Goal: Task Accomplishment & Management: Complete application form

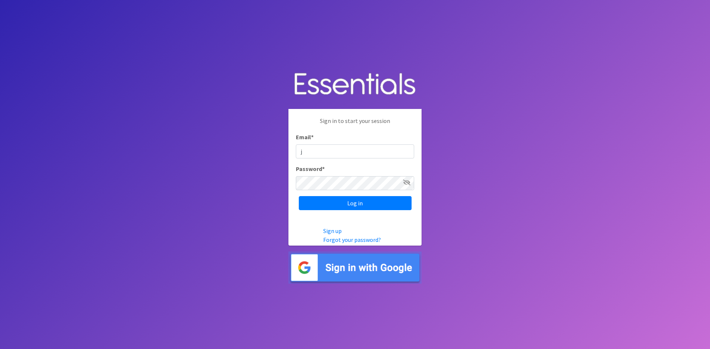
type input "[EMAIL_ADDRESS][DOMAIN_NAME]"
click at [299, 196] on input "Log in" at bounding box center [355, 203] width 113 height 14
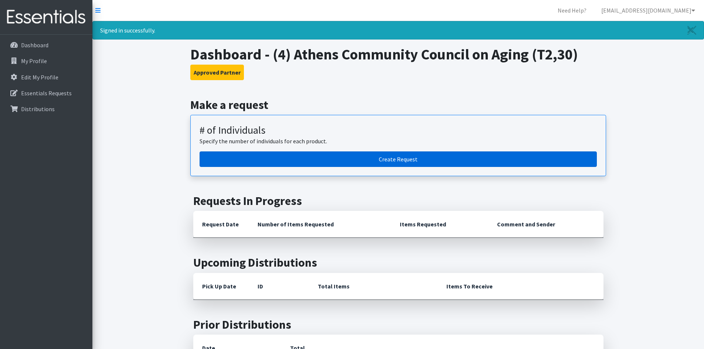
click at [419, 158] on link "Create Request" at bounding box center [398, 160] width 397 height 16
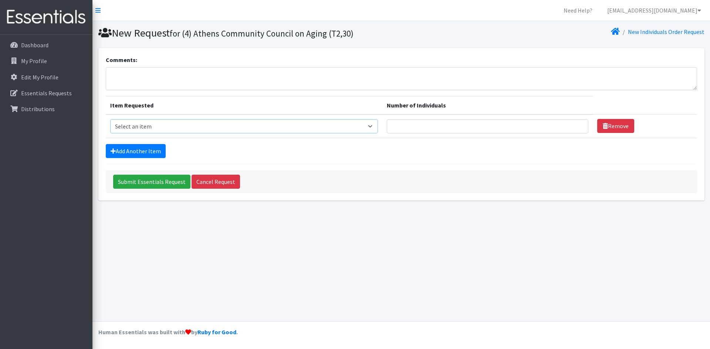
click at [253, 126] on select "Select an item A: Babies - Size 0 (Preemie) A: Babies - Size 01 (newborn) A: Ba…" at bounding box center [244, 126] width 268 height 14
select select "5600"
click at [110, 119] on select "Select an item A: Babies - Size 0 (Preemie) A: Babies - Size 01 (newborn) A: Ba…" at bounding box center [244, 126] width 268 height 14
click at [545, 120] on input "Number of Individuals" at bounding box center [487, 126] width 201 height 14
type input "1"
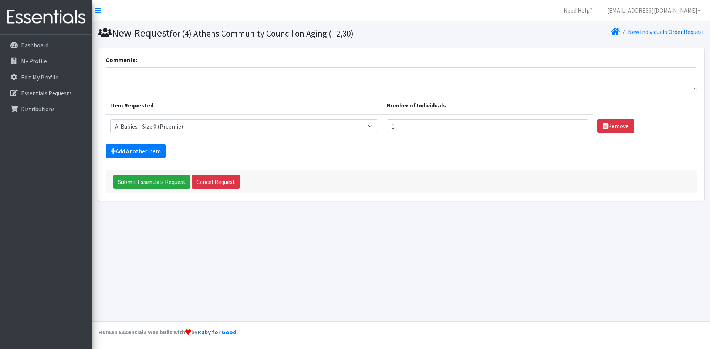
click at [134, 139] on form "Comments: Item Requested Number of Individuals Item Requested Select an item A:…" at bounding box center [401, 124] width 591 height 138
click at [134, 148] on link "Add Another Item" at bounding box center [136, 151] width 60 height 14
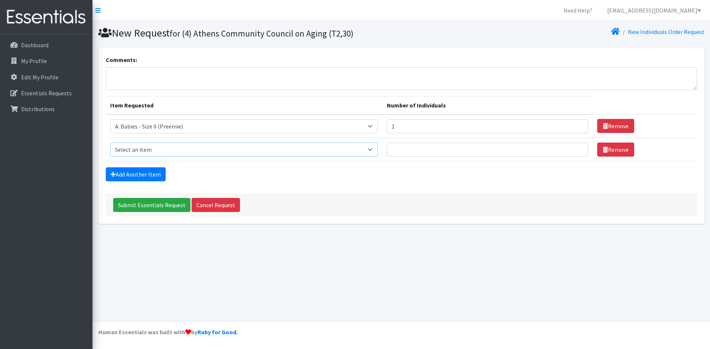
click at [149, 147] on select "Select an item A: Babies - Size 0 (Preemie) A: Babies - Size 01 (newborn) A: Ba…" at bounding box center [244, 150] width 268 height 14
select select "5610"
click at [110, 143] on select "Select an item A: Babies - Size 0 (Preemie) A: Babies - Size 01 (newborn) A: Ba…" at bounding box center [244, 150] width 268 height 14
click at [488, 158] on td "Number of Individuals" at bounding box center [487, 149] width 210 height 23
type input "2"
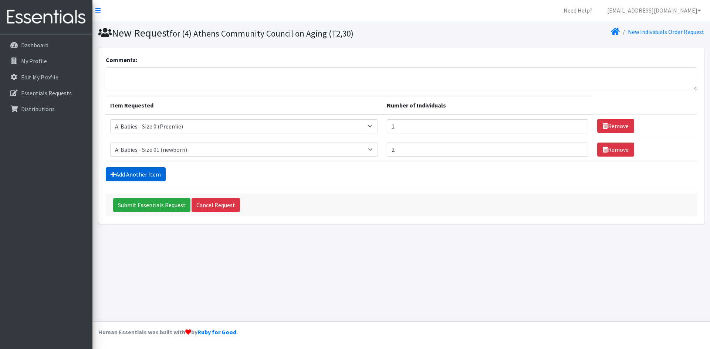
click at [114, 176] on icon at bounding box center [113, 175] width 5 height 6
click at [149, 174] on link "Add Another Item" at bounding box center [136, 174] width 60 height 14
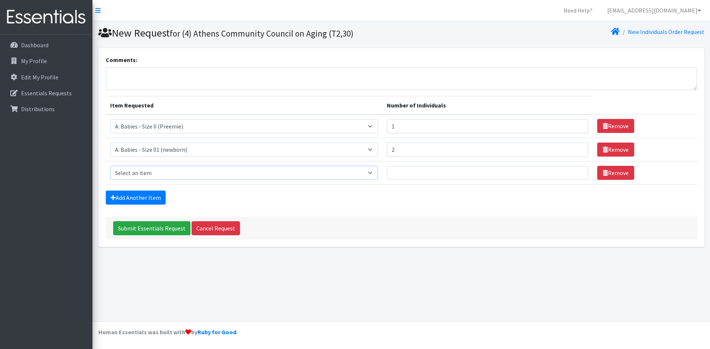
click at [145, 166] on select "Select an item A: Babies - Size 0 (Preemie) A: Babies - Size 01 (newborn) A: Ba…" at bounding box center [244, 173] width 268 height 14
select select "5611"
click at [110, 166] on select "Select an item A: Babies - Size 0 (Preemie) A: Babies - Size 01 (newborn) A: Ba…" at bounding box center [244, 173] width 268 height 14
click at [416, 168] on input "Number of Individuals" at bounding box center [487, 173] width 201 height 14
type input "3"
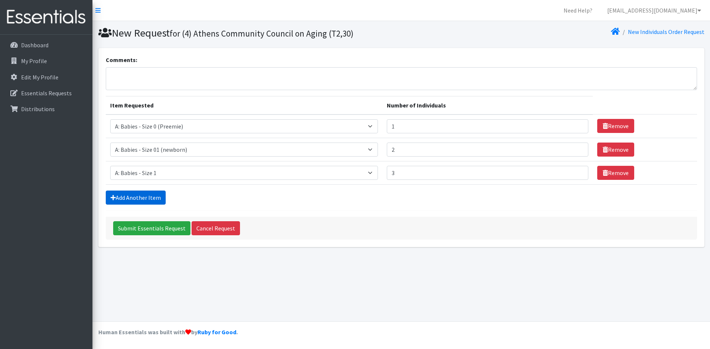
click at [132, 198] on link "Add Another Item" at bounding box center [136, 198] width 60 height 14
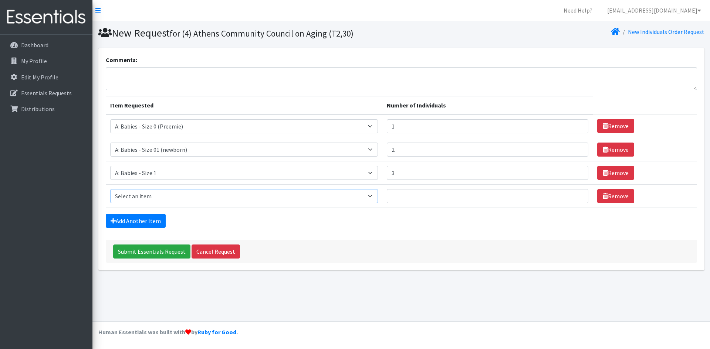
click at [142, 197] on select "Select an item A: Babies - Size 0 (Preemie) A: Babies - Size 01 (newborn) A: Ba…" at bounding box center [244, 196] width 268 height 14
select select "5612"
click at [110, 189] on select "Select an item A: Babies - Size 0 (Preemie) A: Babies - Size 01 (newborn) A: Ba…" at bounding box center [244, 196] width 268 height 14
click at [439, 193] on input "Number of Individuals" at bounding box center [487, 196] width 201 height 14
type input "3"
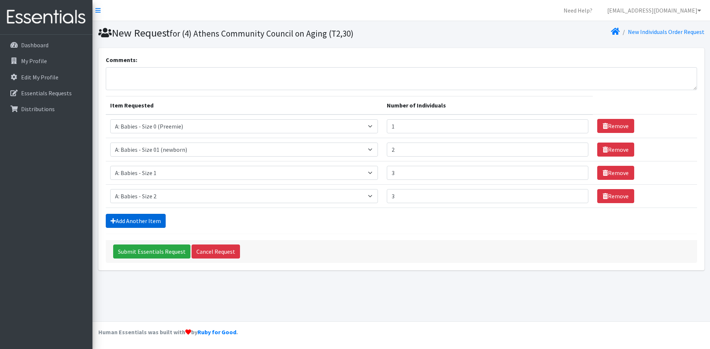
click at [148, 217] on link "Add Another Item" at bounding box center [136, 221] width 60 height 14
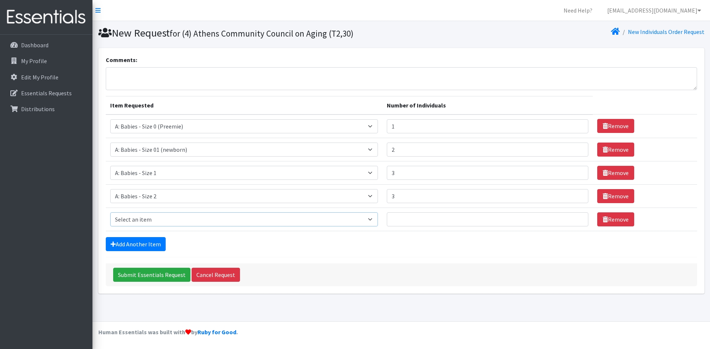
click at [199, 220] on select "Select an item A: Babies - Size 0 (Preemie) A: Babies - Size 01 (newborn) A: Ba…" at bounding box center [244, 220] width 268 height 14
select select "5613"
click at [110, 213] on select "Select an item A: Babies - Size 0 (Preemie) A: Babies - Size 01 (newborn) A: Ba…" at bounding box center [244, 220] width 268 height 14
click at [435, 215] on input "Number of Individuals" at bounding box center [487, 220] width 201 height 14
type input "4"
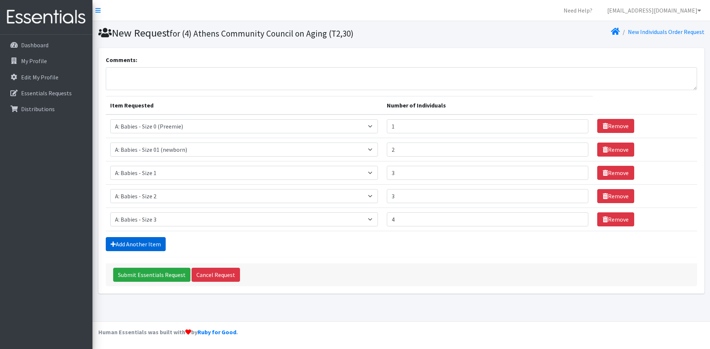
click at [141, 247] on link "Add Another Item" at bounding box center [136, 244] width 60 height 14
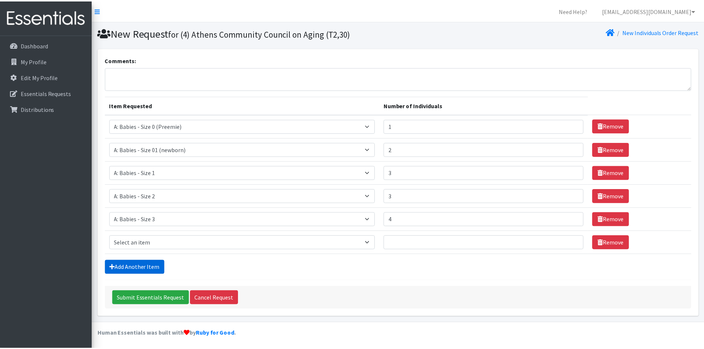
scroll to position [1, 0]
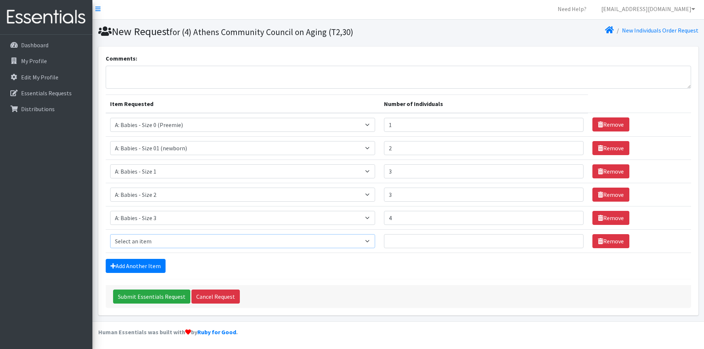
click at [158, 241] on select "Select an item A: Babies - Size 0 (Preemie) A: Babies - Size 01 (newborn) A: Ba…" at bounding box center [242, 241] width 265 height 14
select select "5614"
click at [110, 234] on select "Select an item A: Babies - Size 0 (Preemie) A: Babies - Size 01 (newborn) A: Ba…" at bounding box center [242, 241] width 265 height 14
click at [490, 243] on input "Number of Individuals" at bounding box center [484, 241] width 200 height 14
type input "4"
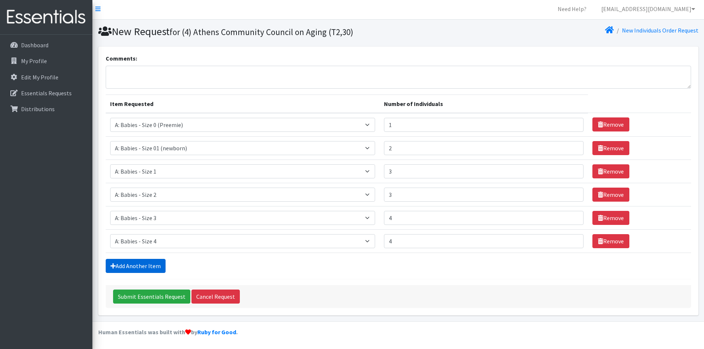
click at [140, 269] on link "Add Another Item" at bounding box center [136, 266] width 60 height 14
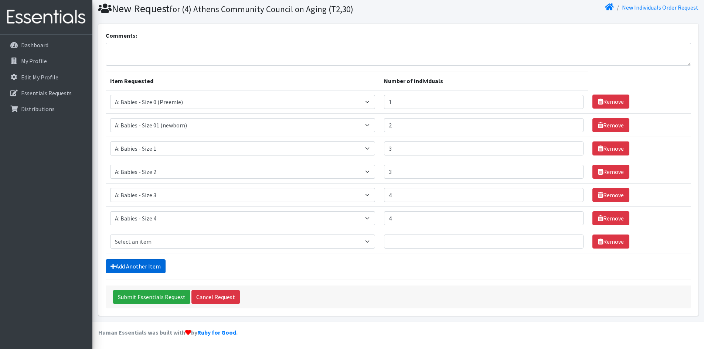
scroll to position [25, 0]
click at [156, 242] on select "Select an item A: Babies - Size 0 (Preemie) A: Babies - Size 01 (newborn) A: Ba…" at bounding box center [242, 241] width 265 height 14
select select "5616"
click at [110, 234] on select "Select an item A: Babies - Size 0 (Preemie) A: Babies - Size 01 (newborn) A: Ba…" at bounding box center [242, 241] width 265 height 14
click at [445, 240] on input "Number of Individuals" at bounding box center [484, 241] width 200 height 14
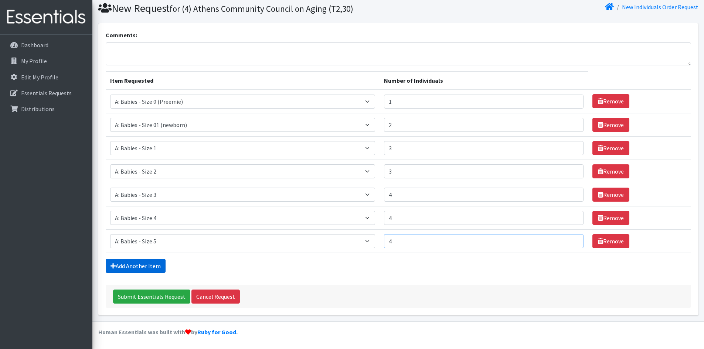
type input "4"
click at [162, 263] on link "Add Another Item" at bounding box center [136, 266] width 60 height 14
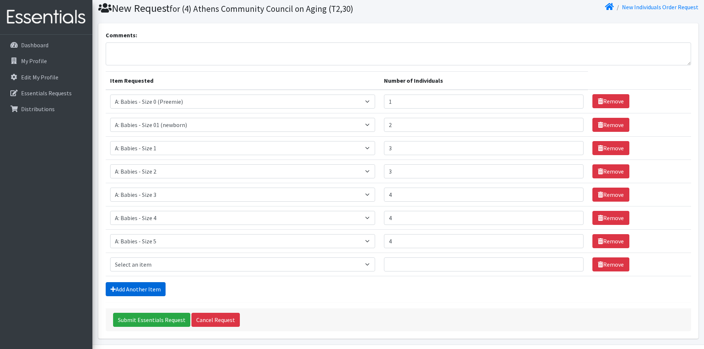
scroll to position [48, 0]
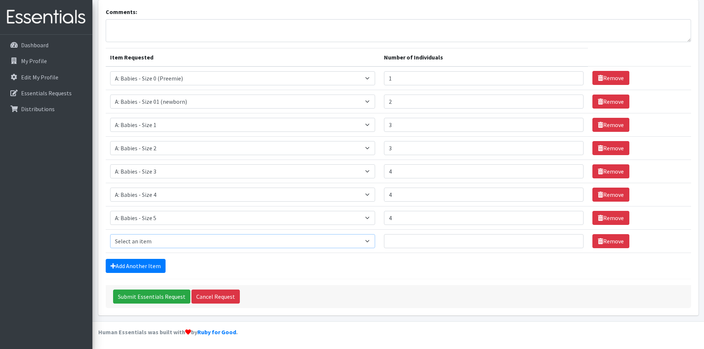
click at [158, 238] on select "Select an item A: Babies - Size 0 (Preemie) A: Babies - Size 01 (newborn) A: Ba…" at bounding box center [242, 241] width 265 height 14
select select "5617"
click at [110, 234] on select "Select an item A: Babies - Size 0 (Preemie) A: Babies - Size 01 (newborn) A: Ba…" at bounding box center [242, 241] width 265 height 14
click at [441, 241] on input "Number of Individuals" at bounding box center [484, 241] width 200 height 14
type input "4"
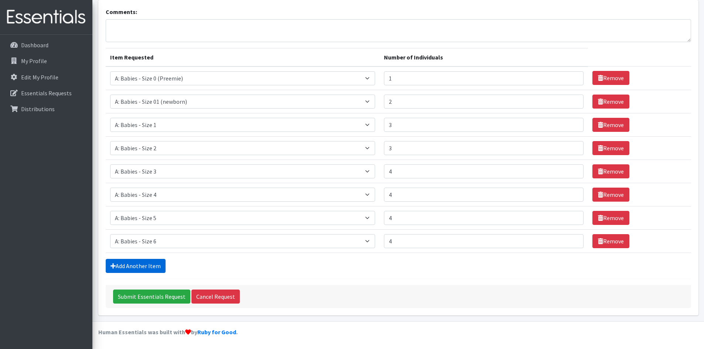
click at [149, 266] on link "Add Another Item" at bounding box center [136, 266] width 60 height 14
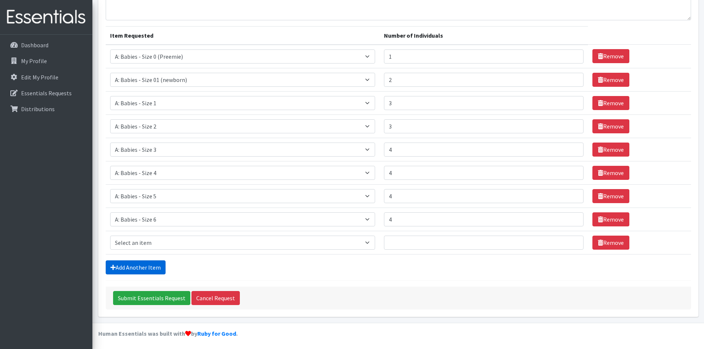
scroll to position [71, 0]
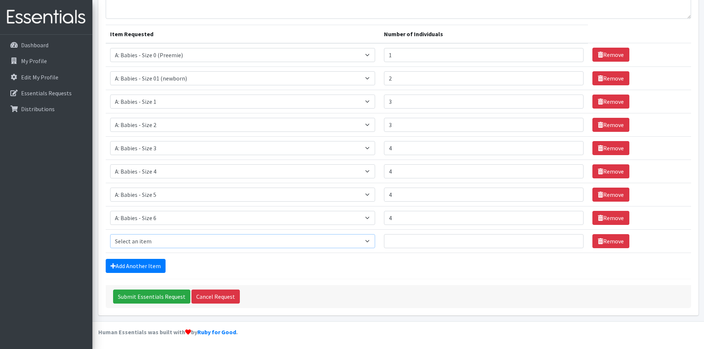
drag, startPoint x: 159, startPoint y: 245, endPoint x: 156, endPoint y: 243, distance: 4.2
click at [160, 246] on select "Select an item A: Babies - Size 0 (Preemie) A: Babies - Size 01 (newborn) A: Ba…" at bounding box center [242, 241] width 265 height 14
select select "8888"
click at [110, 234] on select "Select an item A: Babies - Size 0 (Preemie) A: Babies - Size 01 (newborn) A: Ba…" at bounding box center [242, 241] width 265 height 14
click at [421, 243] on input "Number of Individuals" at bounding box center [484, 241] width 200 height 14
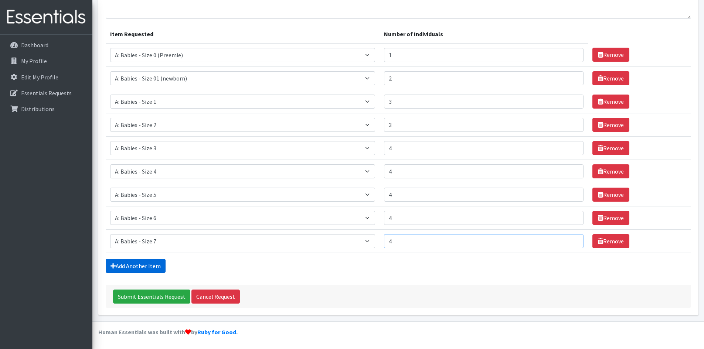
type input "4"
click at [129, 272] on link "Add Another Item" at bounding box center [136, 266] width 60 height 14
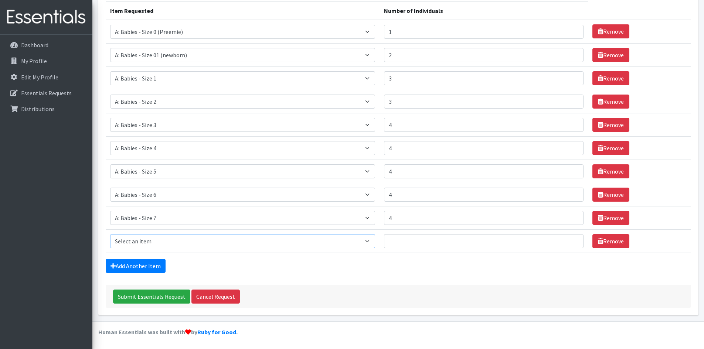
click at [142, 246] on select "Select an item A: Babies - Size 0 (Preemie) A: Babies - Size 01 (newborn) A: Ba…" at bounding box center [242, 241] width 265 height 14
select select "5597"
click at [110, 234] on select "Select an item A: Babies - Size 0 (Preemie) A: Babies - Size 01 (newborn) A: Ba…" at bounding box center [242, 241] width 265 height 14
click at [413, 241] on input "Number of Individuals" at bounding box center [484, 241] width 200 height 14
type input "4"
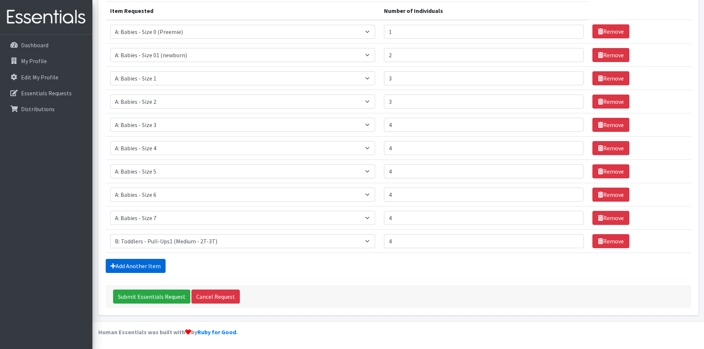
click at [149, 267] on link "Add Another Item" at bounding box center [136, 266] width 60 height 14
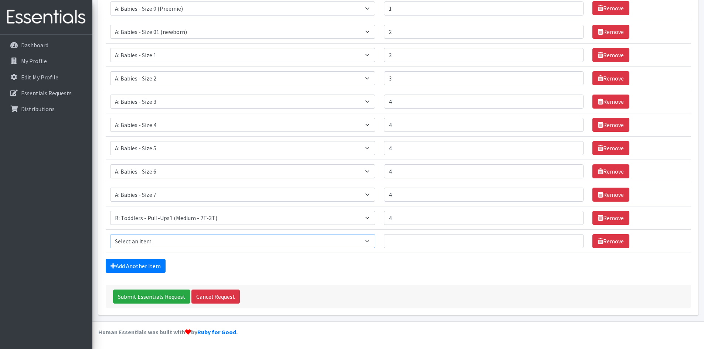
click at [150, 243] on select "Select an item A: Babies - Size 0 (Preemie) A: Babies - Size 01 (newborn) A: Ba…" at bounding box center [242, 241] width 265 height 14
click at [110, 234] on select "Select an item A: Babies - Size 0 (Preemie) A: Babies - Size 01 (newborn) A: Ba…" at bounding box center [242, 241] width 265 height 14
click at [437, 243] on input "Number of Individuals" at bounding box center [484, 241] width 200 height 14
click at [363, 244] on select "Select an item A: Babies - Size 0 (Preemie) A: Babies - Size 01 (newborn) A: Ba…" at bounding box center [242, 241] width 265 height 14
select select "5598"
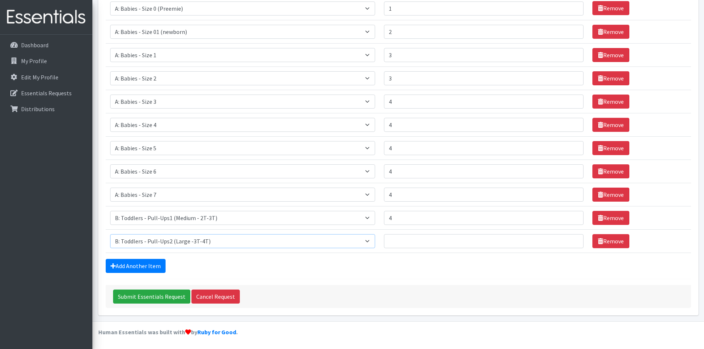
click at [110, 234] on select "Select an item A: Babies - Size 0 (Preemie) A: Babies - Size 01 (newborn) A: Ba…" at bounding box center [242, 241] width 265 height 14
click at [438, 239] on input "Number of Individuals" at bounding box center [484, 241] width 200 height 14
type input "4"
click at [134, 265] on link "Add Another Item" at bounding box center [136, 266] width 60 height 14
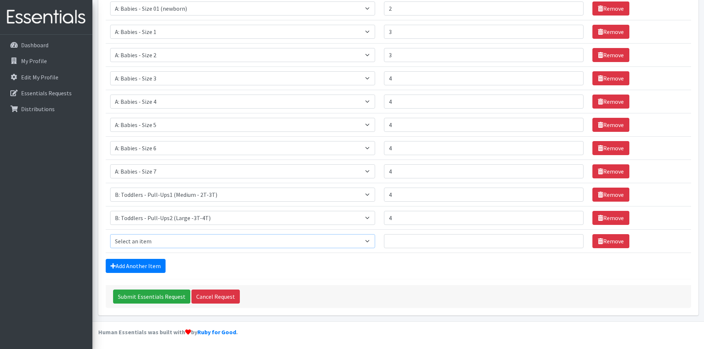
click at [166, 242] on select "Select an item A: Babies - Size 0 (Preemie) A: Babies - Size 01 (newborn) A: Ba…" at bounding box center [242, 241] width 265 height 14
select select "5599"
click at [110, 234] on select "Select an item A: Babies - Size 0 (Preemie) A: Babies - Size 01 (newborn) A: Ba…" at bounding box center [242, 241] width 265 height 14
click at [484, 243] on input "Number of Individuals" at bounding box center [484, 241] width 200 height 14
type input "4"
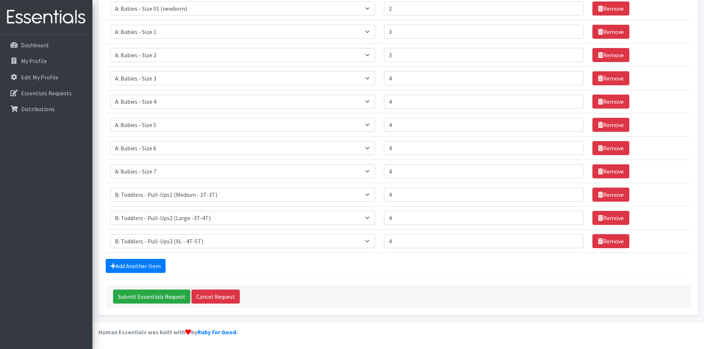
click at [133, 257] on form "Comments: Item Requested Number of Individuals Item Requested Select an item A:…" at bounding box center [399, 111] width 586 height 394
click at [131, 265] on link "Add Another Item" at bounding box center [136, 266] width 60 height 14
click at [156, 237] on select "Select an item A: Babies - Size 0 (Preemie) A: Babies - Size 01 (newborn) A: Ba…" at bounding box center [242, 241] width 265 height 14
select select "5594"
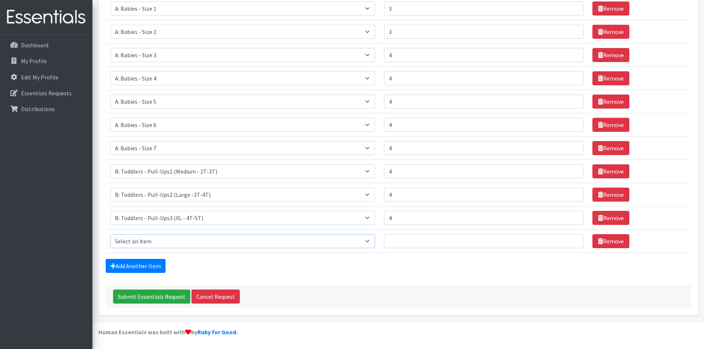
click at [110, 234] on select "Select an item A: Babies - Size 0 (Preemie) A: Babies - Size 01 (newborn) A: Ba…" at bounding box center [242, 241] width 265 height 14
click at [470, 243] on input "Number of Individuals" at bounding box center [484, 241] width 200 height 14
type input "4"
click at [121, 266] on link "Add Another Item" at bounding box center [136, 266] width 60 height 14
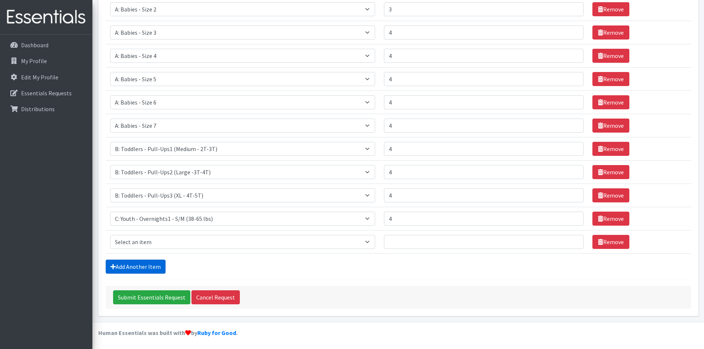
scroll to position [188, 0]
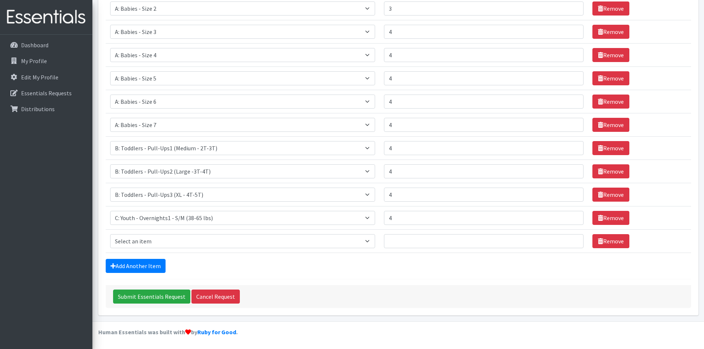
click at [142, 231] on td "Item Requested Select an item A: Babies - Size 0 (Preemie) A: Babies - Size 01 …" at bounding box center [243, 241] width 274 height 23
click at [141, 241] on select "Select an item A: Babies - Size 0 (Preemie) A: Babies - Size 01 (newborn) A: Ba…" at bounding box center [242, 241] width 265 height 14
select select "8889"
click at [110, 234] on select "Select an item A: Babies - Size 0 (Preemie) A: Babies - Size 01 (newborn) A: Ba…" at bounding box center [242, 241] width 265 height 14
click at [519, 244] on input "Number of Individuals" at bounding box center [484, 241] width 200 height 14
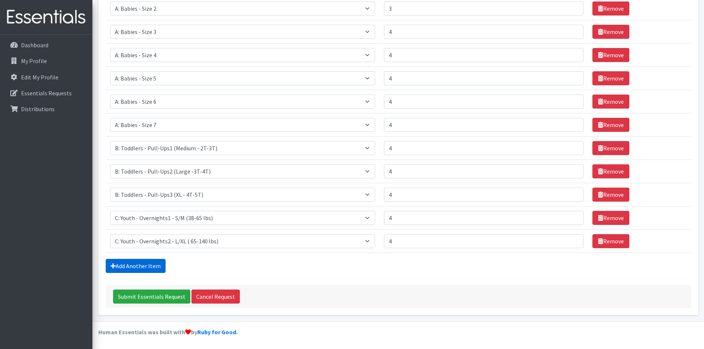
click at [125, 266] on link "Add Another Item" at bounding box center [136, 266] width 60 height 14
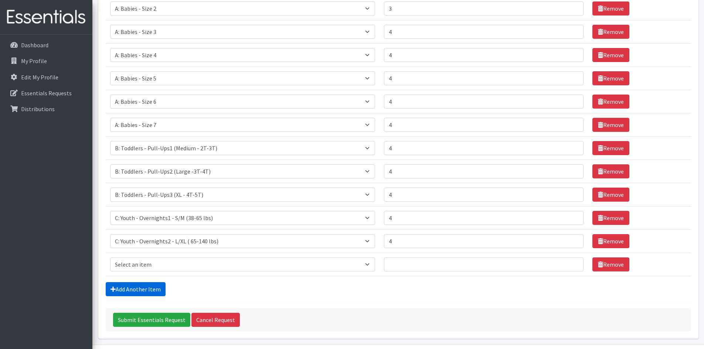
scroll to position [211, 0]
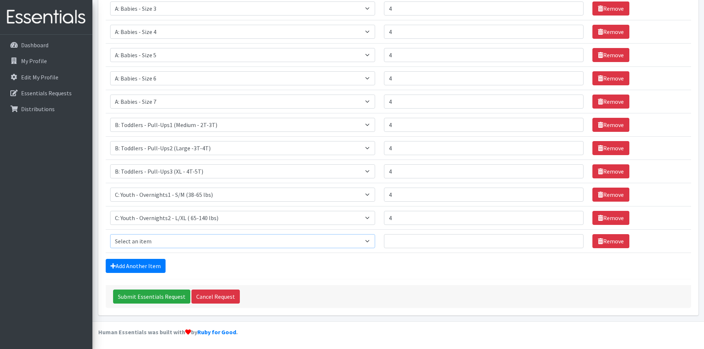
click at [151, 243] on select "Select an item A: Babies - Size 0 (Preemie) A: Babies - Size 01 (newborn) A: Ba…" at bounding box center [242, 241] width 265 height 14
click at [410, 275] on form "Comments: Item Requested Number of Individuals Item Requested Select an item A:…" at bounding box center [399, 76] width 586 height 464
click at [614, 235] on link "Remove" at bounding box center [611, 241] width 37 height 14
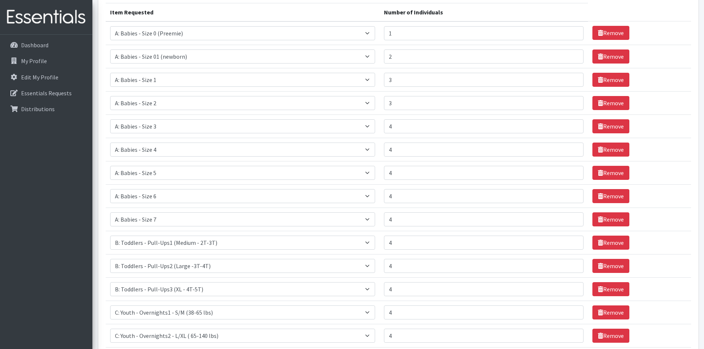
scroll to position [185, 0]
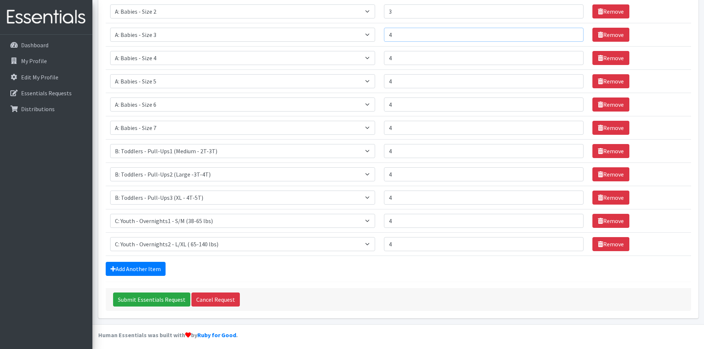
click at [439, 28] on input "4" at bounding box center [484, 35] width 200 height 14
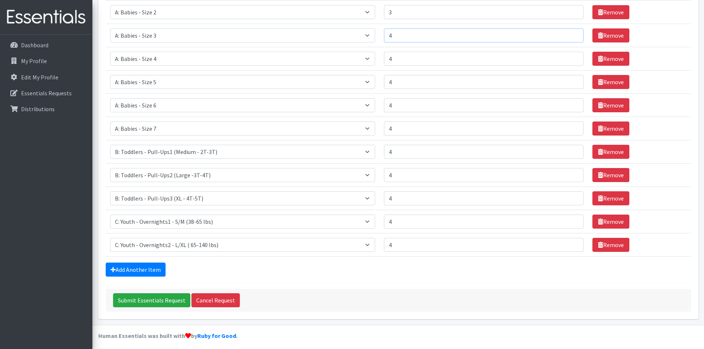
scroll to position [188, 0]
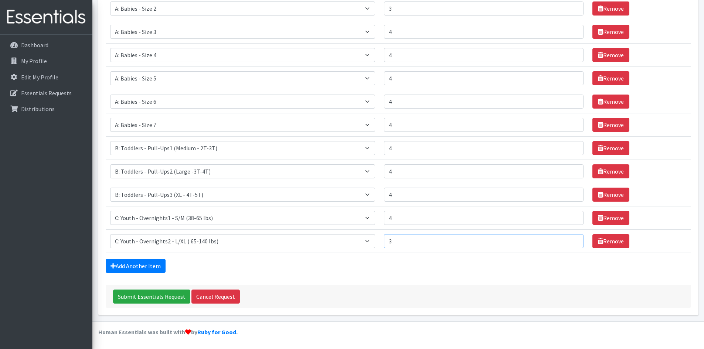
type input "3"
click at [570, 244] on input "3" at bounding box center [484, 241] width 200 height 14
type input "3"
click at [570, 220] on input "3" at bounding box center [484, 218] width 200 height 14
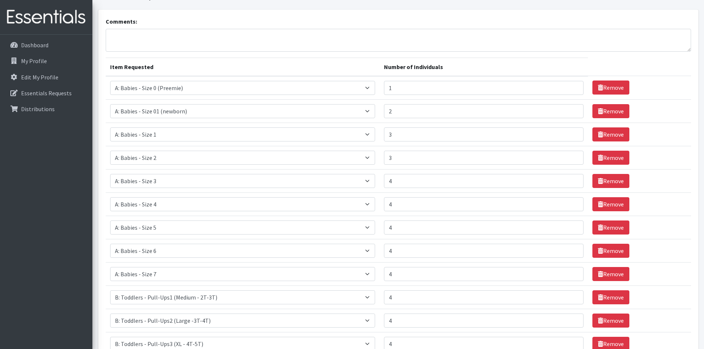
scroll to position [0, 0]
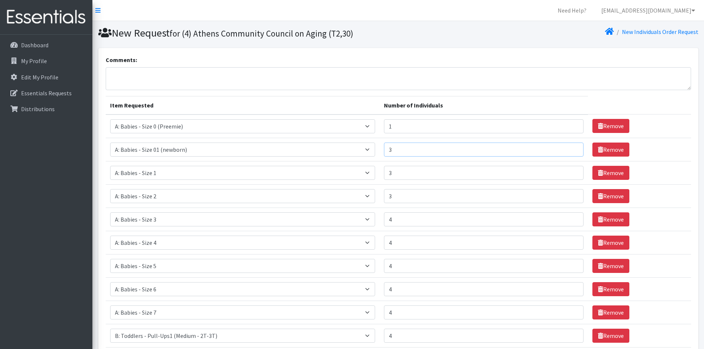
type input "3"
click at [574, 147] on input "3" at bounding box center [484, 150] width 200 height 14
type input "4"
click at [572, 169] on input "4" at bounding box center [484, 173] width 200 height 14
type input "4"
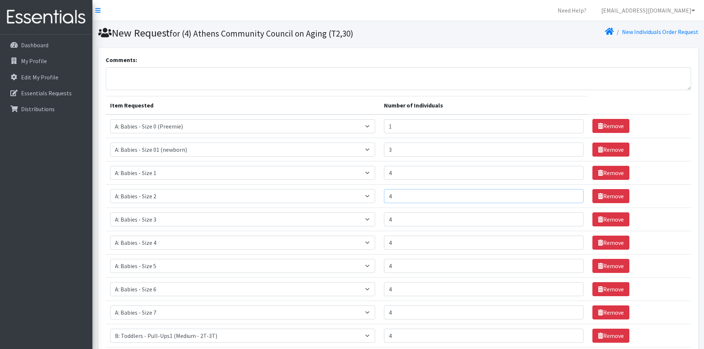
click at [570, 195] on input "4" at bounding box center [484, 196] width 200 height 14
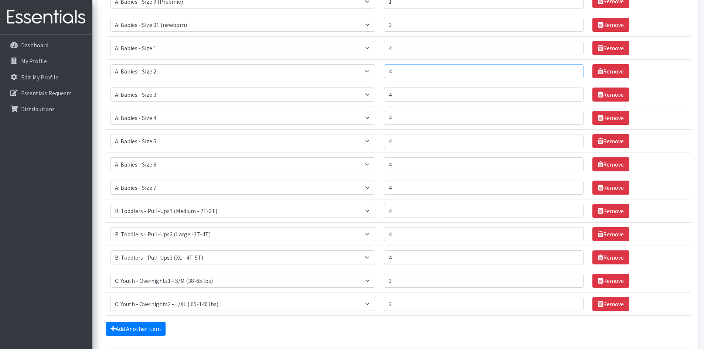
scroll to position [188, 0]
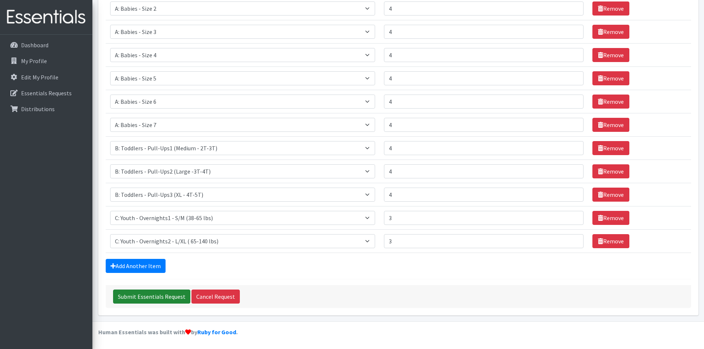
click at [150, 298] on input "Submit Essentials Request" at bounding box center [151, 297] width 77 height 14
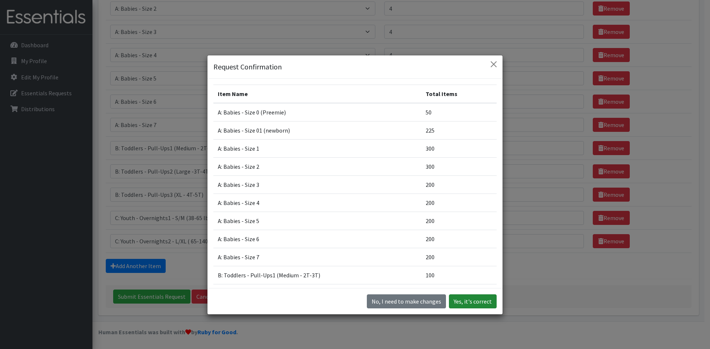
click at [483, 300] on button "Yes, it's correct" at bounding box center [473, 302] width 48 height 14
